Goal: Navigation & Orientation: Go to known website

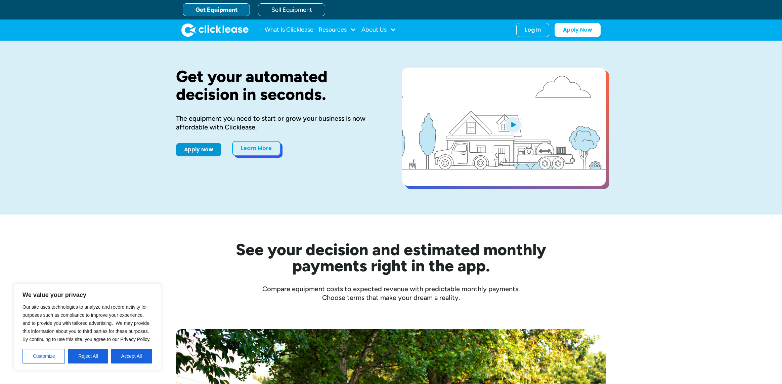
click at [265, 155] on link "Learn More" at bounding box center [256, 148] width 48 height 15
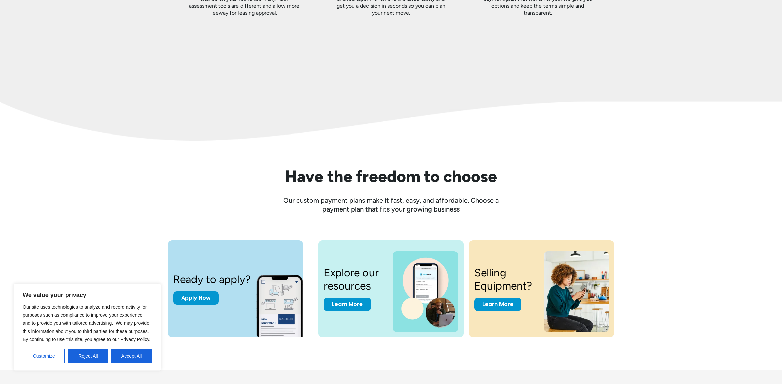
scroll to position [857, 0]
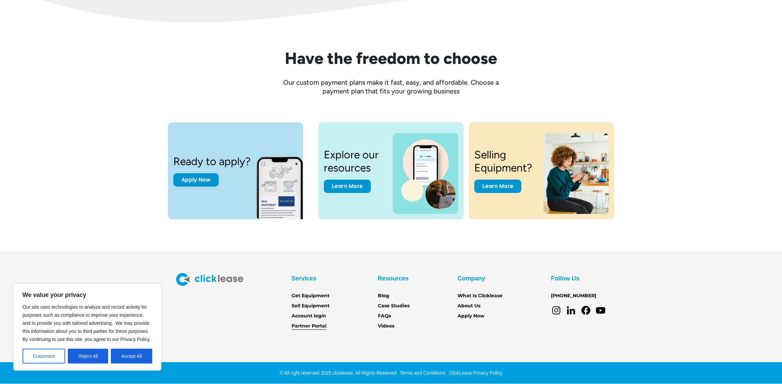
click at [303, 328] on link "Partner Portal" at bounding box center [309, 325] width 35 height 7
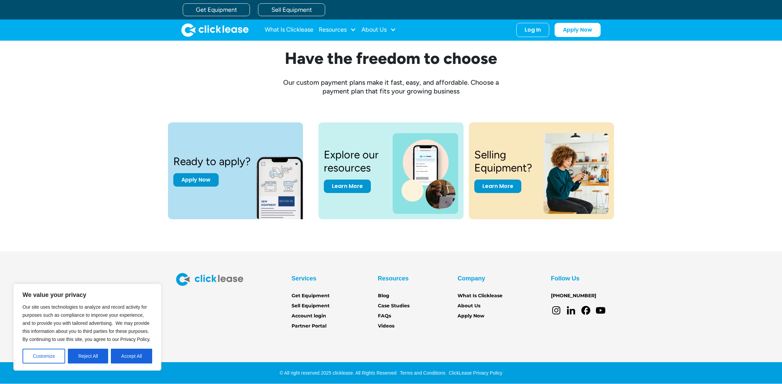
click at [187, 31] on img "home" at bounding box center [214, 29] width 67 height 13
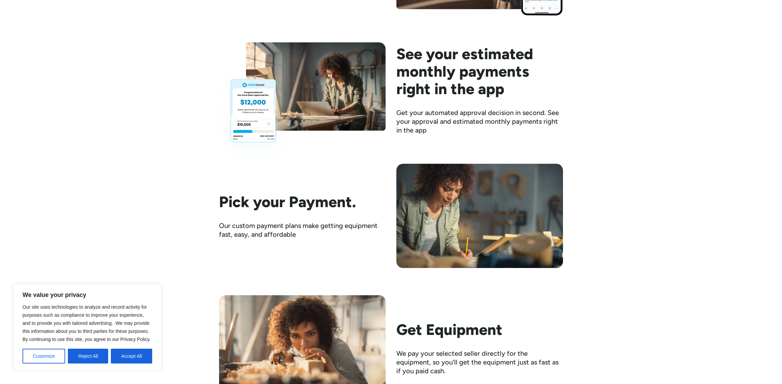
scroll to position [911, 0]
